Goal: Find contact information: Find contact information

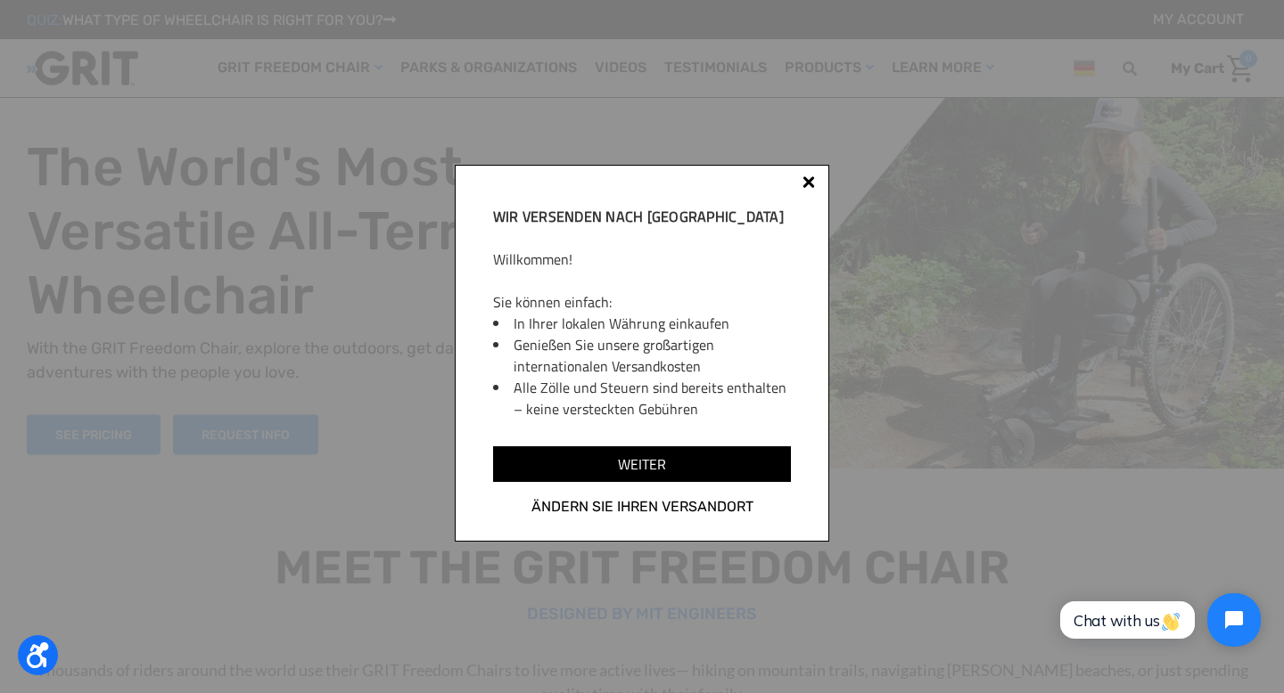
click at [811, 183] on div at bounding box center [808, 182] width 12 height 12
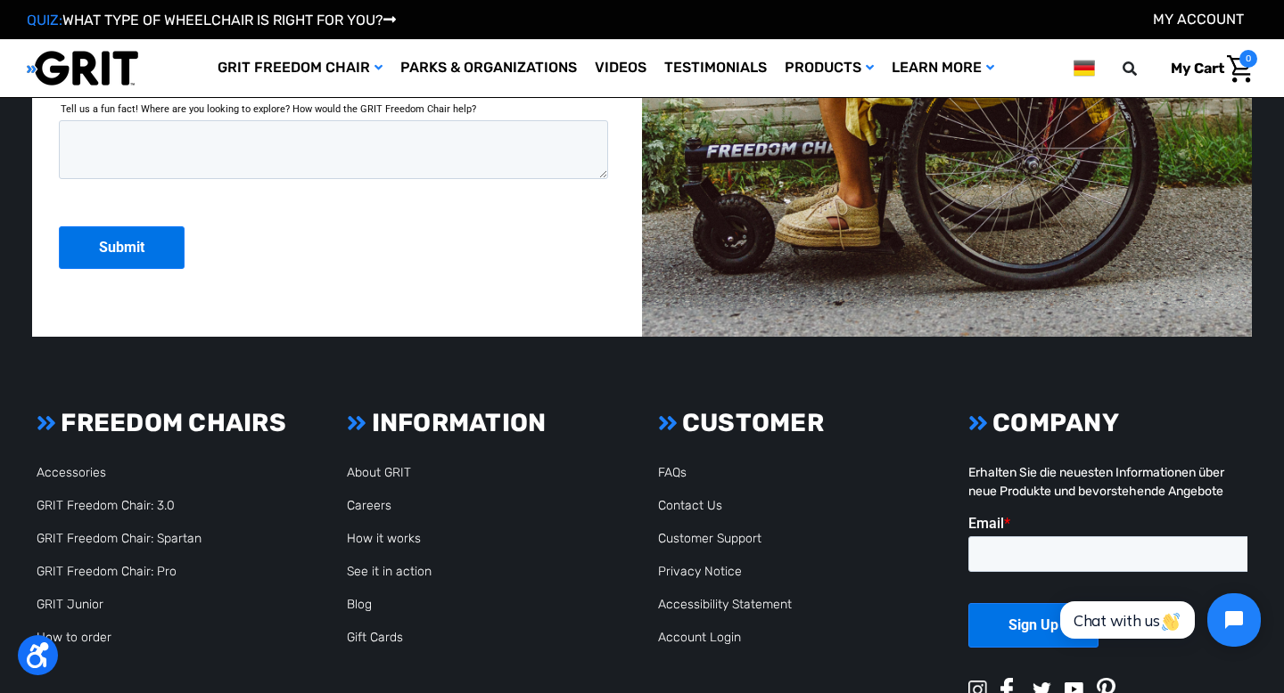
scroll to position [4536, 0]
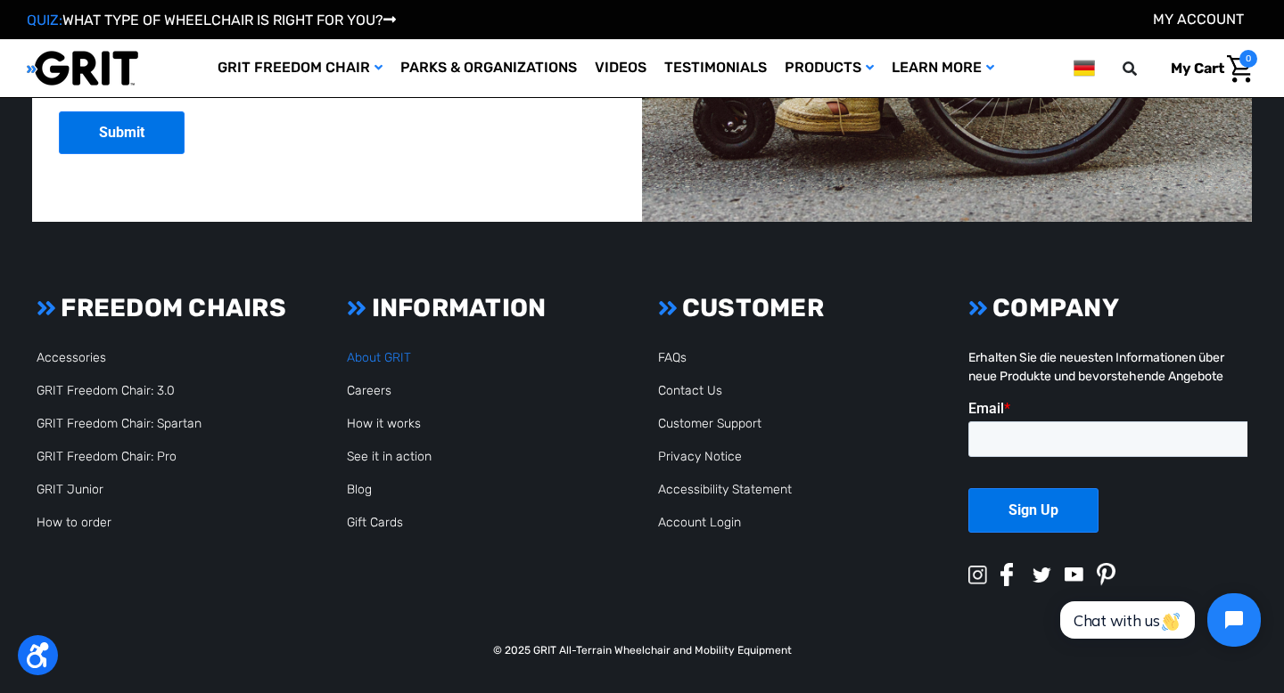
click at [380, 358] on link "About GRIT" at bounding box center [379, 357] width 64 height 15
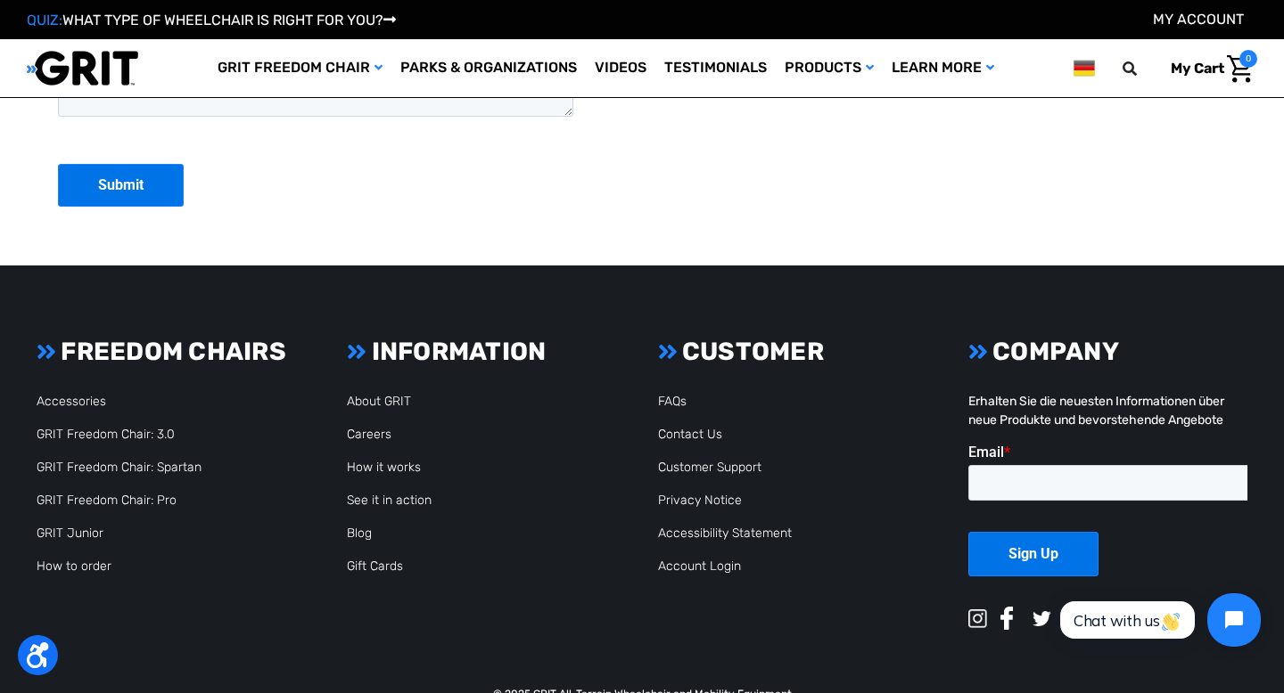
scroll to position [4583, 0]
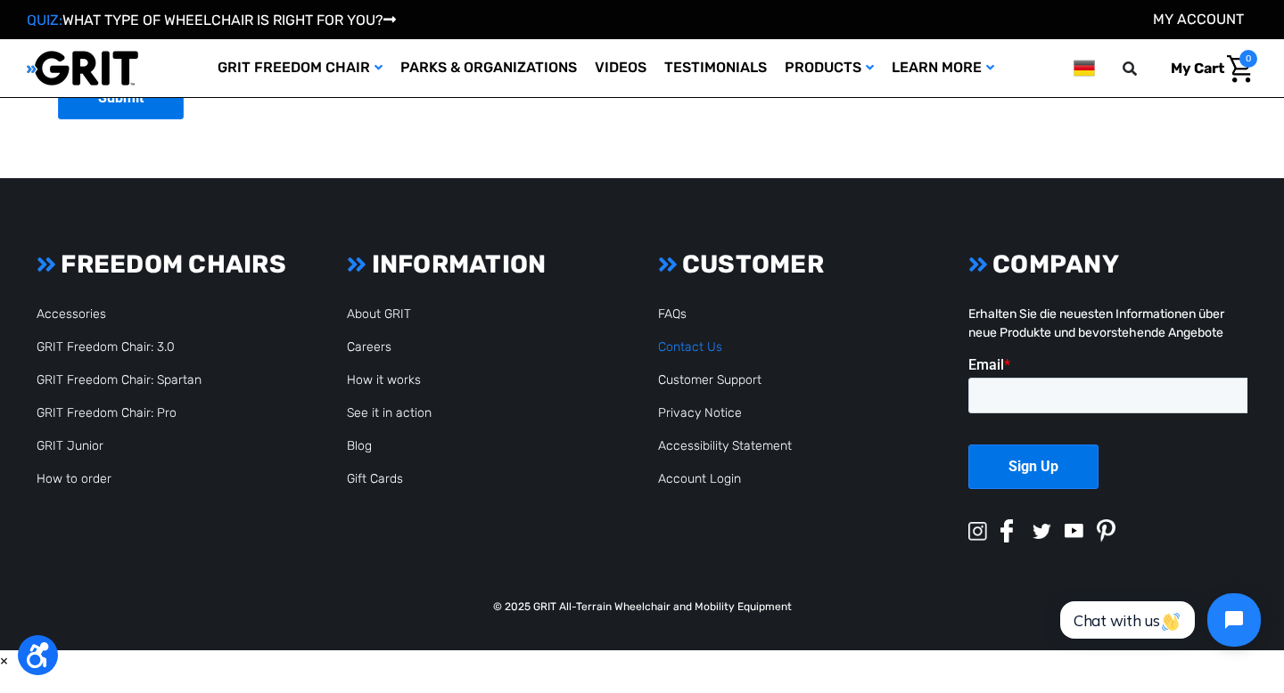
click at [690, 346] on link "Contact Us" at bounding box center [690, 347] width 64 height 15
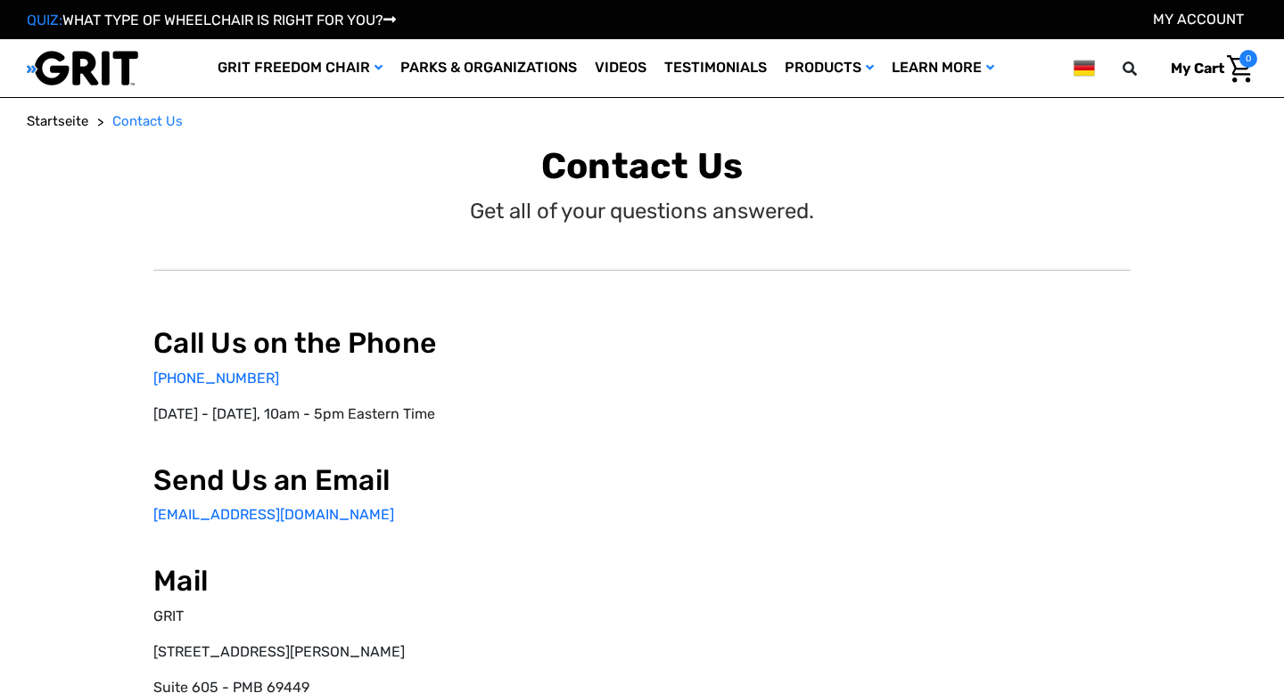
select select "DE"
